Goal: Task Accomplishment & Management: Use online tool/utility

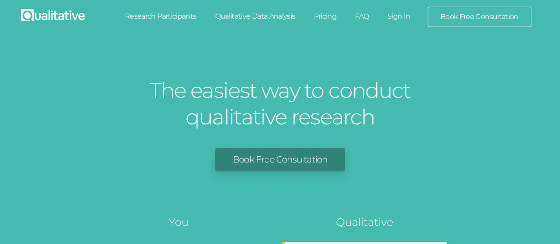
click at [405, 18] on link "Sign In" at bounding box center [399, 16] width 42 height 19
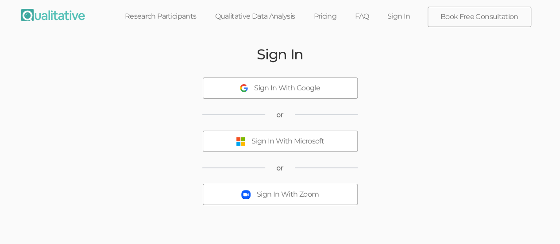
click at [307, 138] on div "Sign In With Microsoft" at bounding box center [287, 141] width 73 height 10
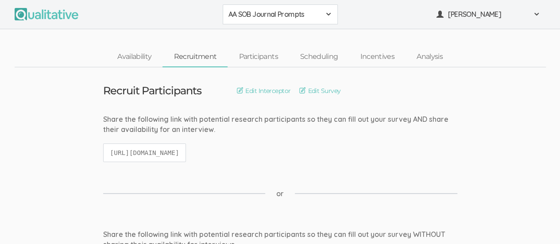
click at [324, 16] on div "AA SOB Journal Prompts" at bounding box center [280, 14] width 104 height 10
click at [293, 41] on link "African American Sense of Belonging" at bounding box center [280, 34] width 114 height 21
click at [325, 59] on link "Scheduling" at bounding box center [319, 56] width 60 height 19
